Goal: Find specific page/section: Find specific page/section

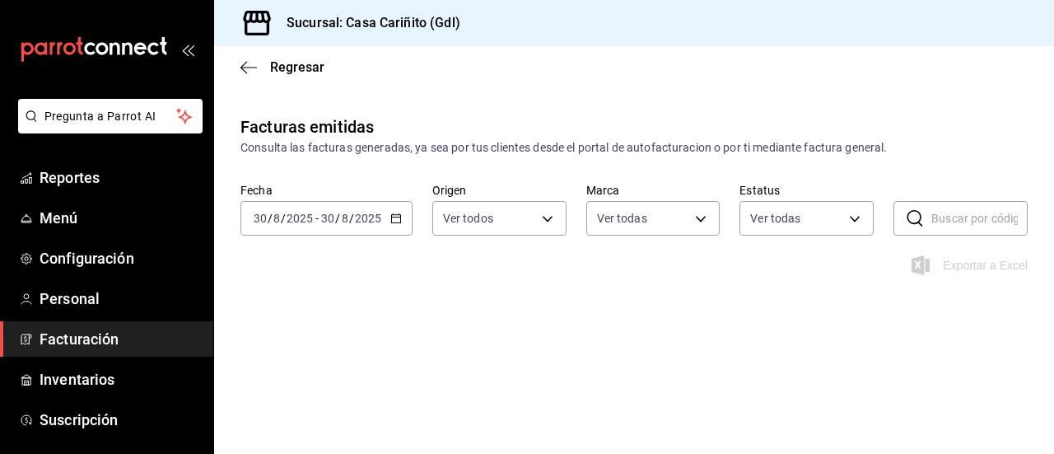
scroll to position [66, 0]
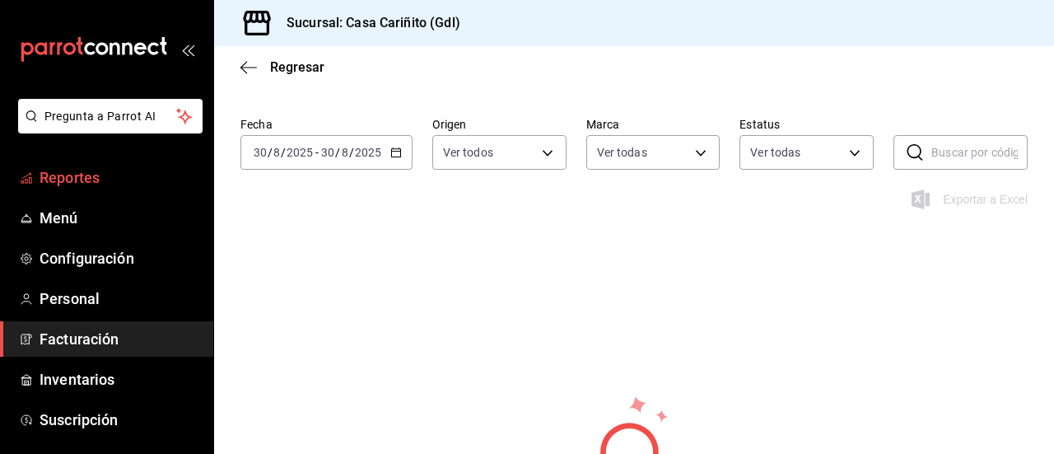
click at [57, 185] on span "Reportes" at bounding box center [120, 177] width 161 height 22
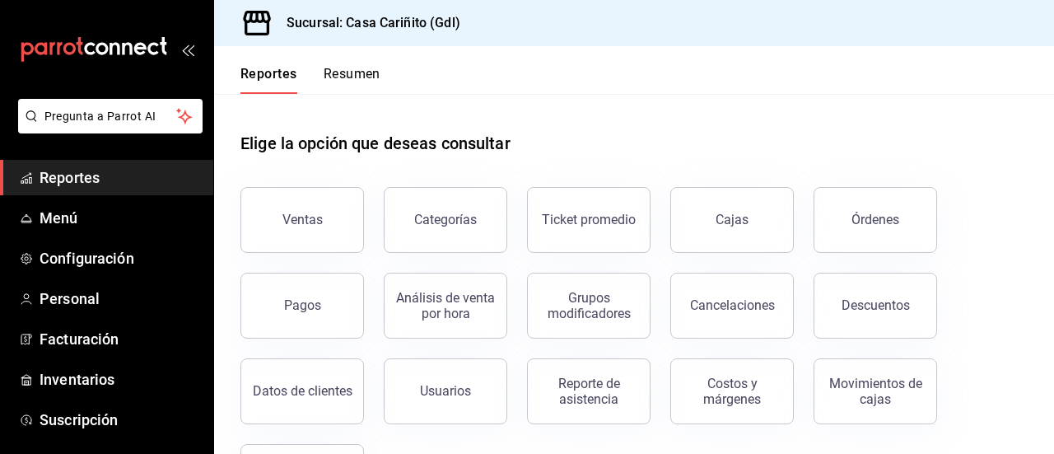
click at [633, 136] on div "Elige la opción que deseas consultar" at bounding box center [634, 130] width 787 height 73
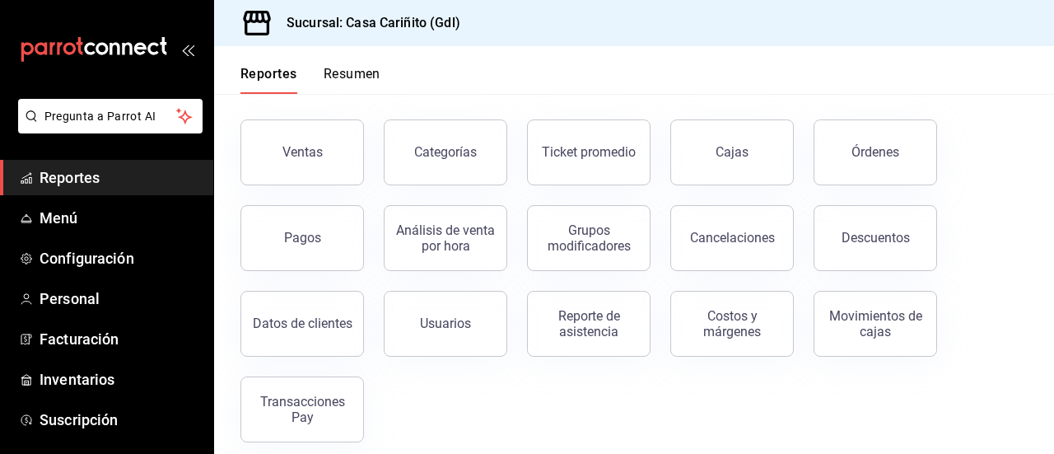
scroll to position [82, 0]
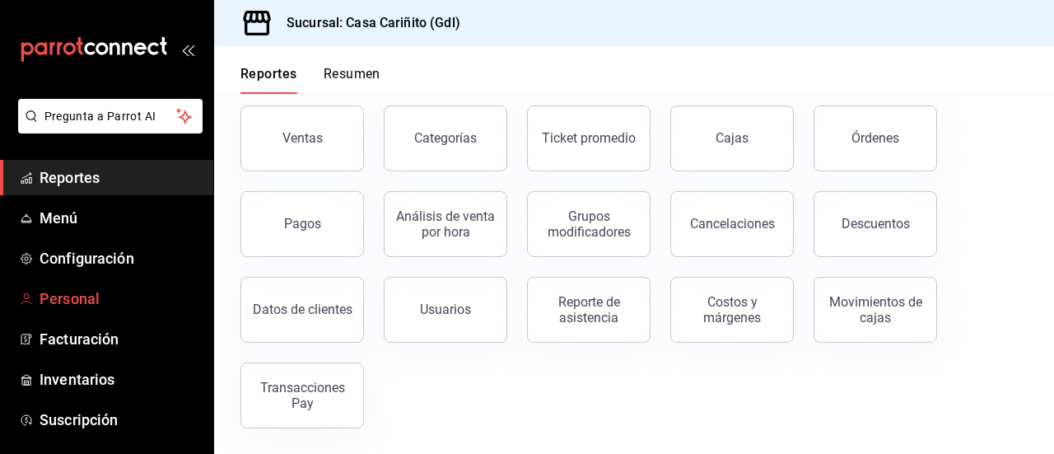
click at [151, 301] on span "Personal" at bounding box center [120, 298] width 161 height 22
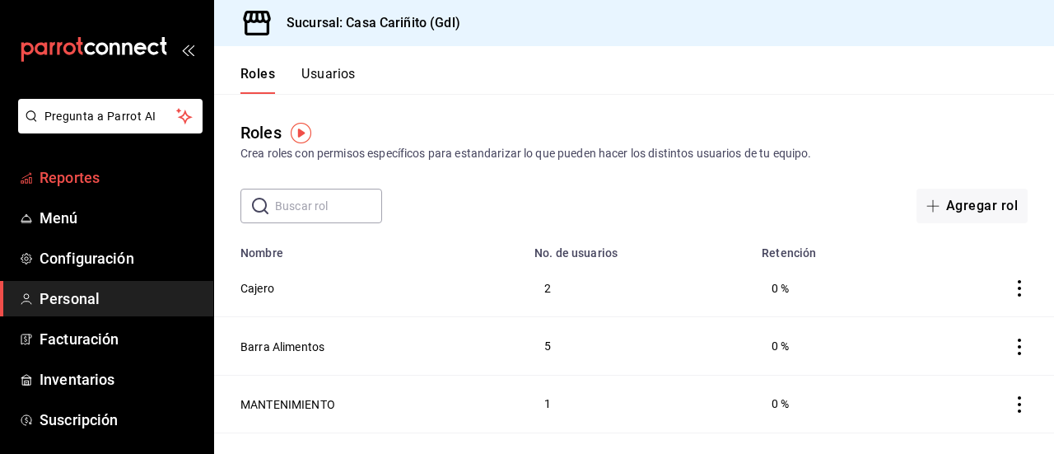
click at [85, 189] on link "Reportes" at bounding box center [106, 177] width 213 height 35
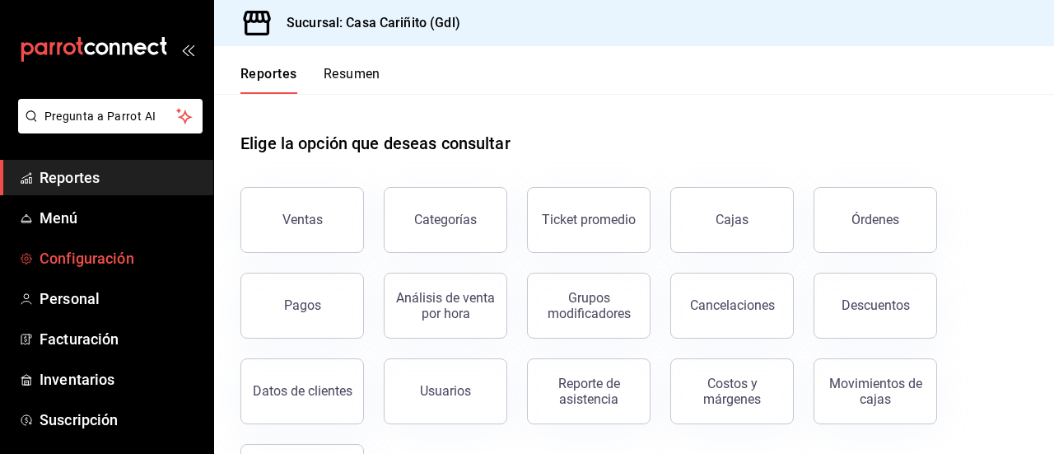
click at [73, 267] on span "Configuración" at bounding box center [120, 258] width 161 height 22
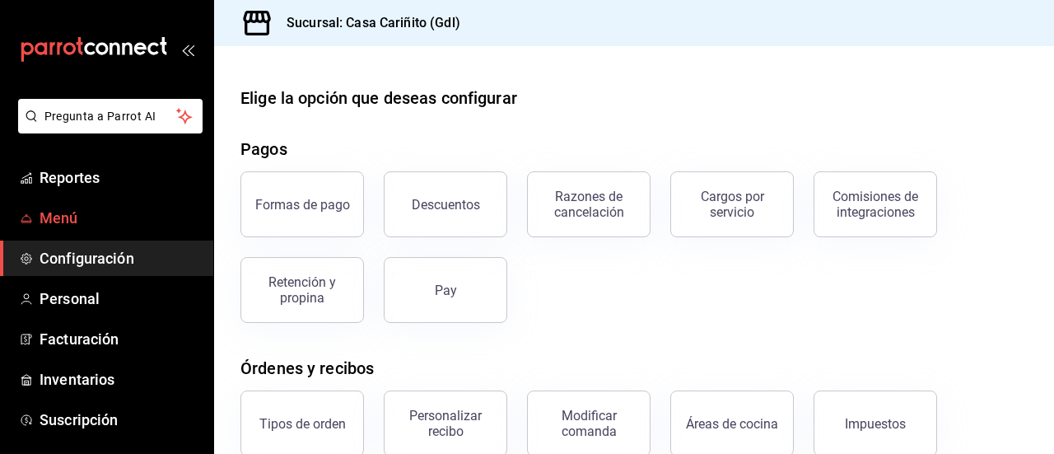
click at [67, 225] on span "Menú" at bounding box center [120, 218] width 161 height 22
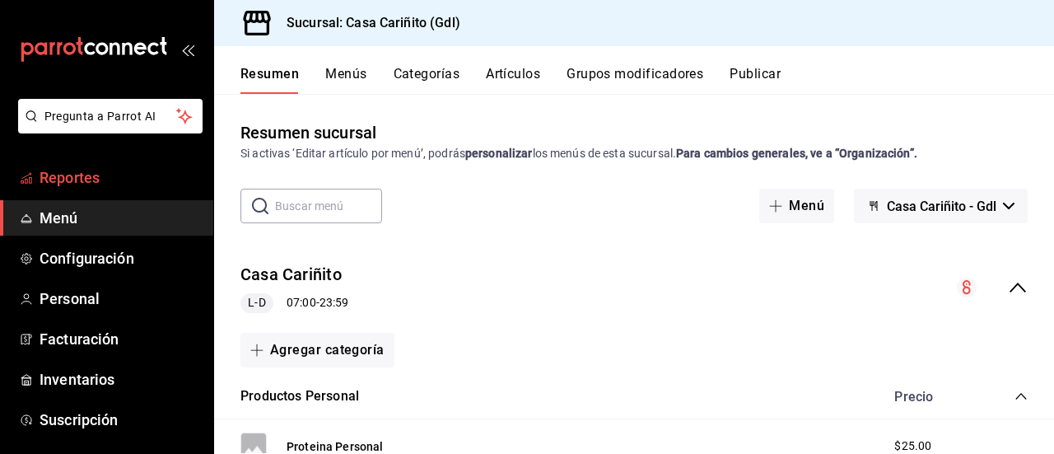
click at [86, 179] on span "Reportes" at bounding box center [120, 177] width 161 height 22
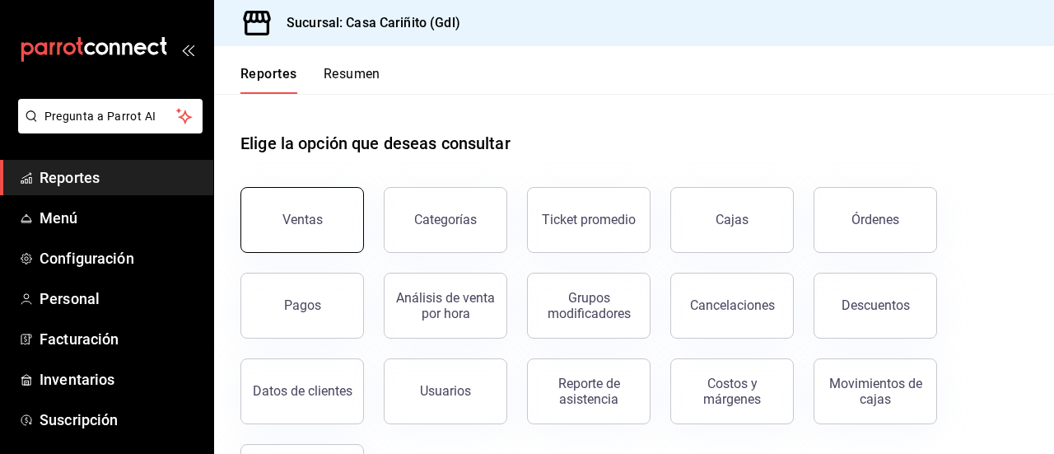
click at [295, 243] on button "Ventas" at bounding box center [303, 220] width 124 height 66
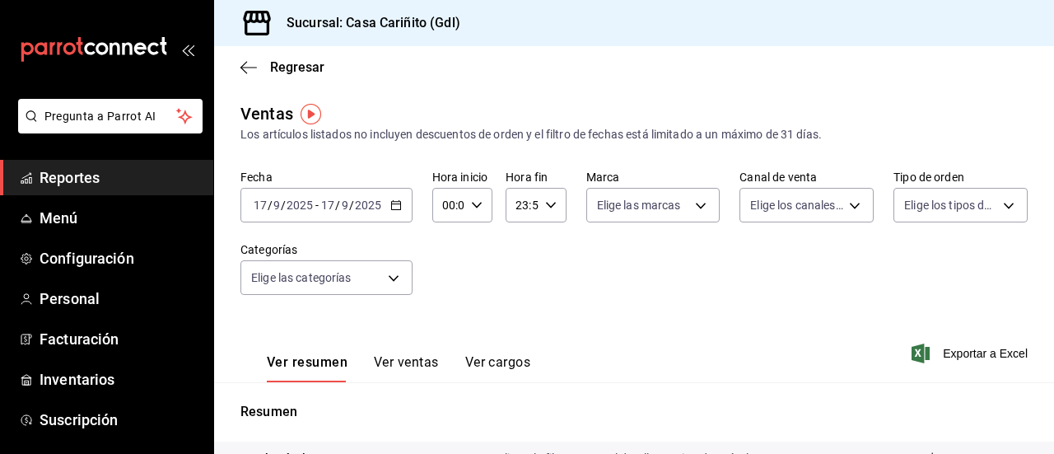
click at [572, 315] on div "Ver resumen Ver ventas Ver cargos Exportar a Excel" at bounding box center [634, 349] width 840 height 68
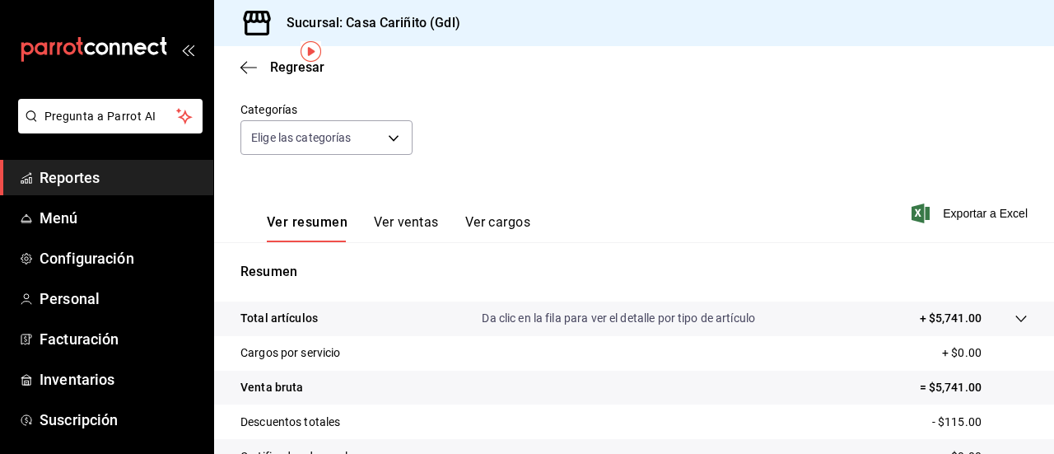
scroll to position [6, 0]
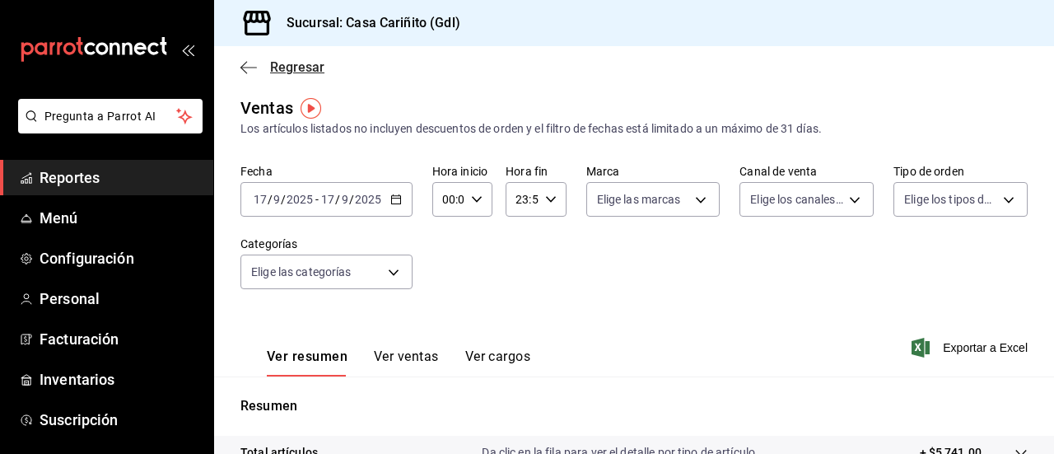
click at [252, 73] on icon "button" at bounding box center [249, 67] width 16 height 15
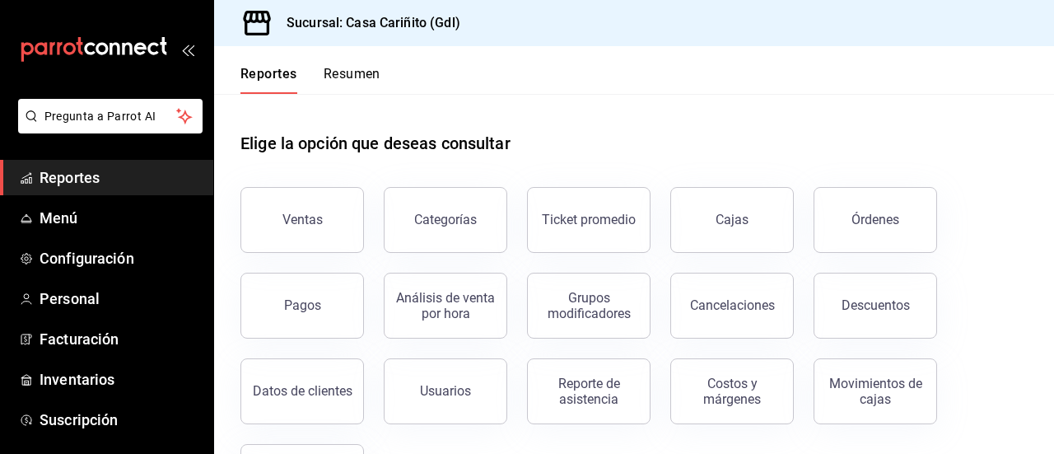
click at [252, 73] on button "Reportes" at bounding box center [269, 80] width 57 height 28
click at [105, 208] on span "Menú" at bounding box center [120, 218] width 161 height 22
